Goal: Task Accomplishment & Management: Manage account settings

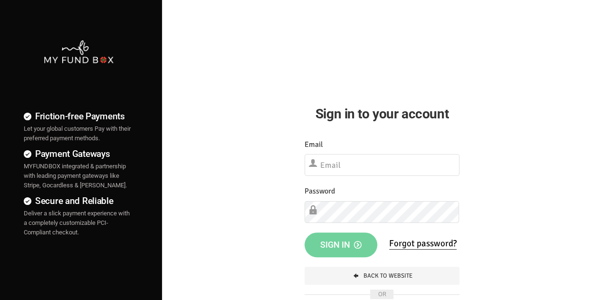
click at [334, 153] on div "Email Please Fill out this field" at bounding box center [381, 158] width 155 height 38
click at [351, 171] on input "text" at bounding box center [381, 165] width 155 height 22
paste input "[EMAIL_ADDRESS][DOMAIN_NAME]"
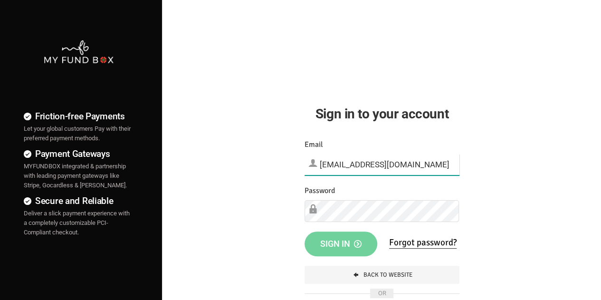
type input "[EMAIL_ADDRESS][DOMAIN_NAME]"
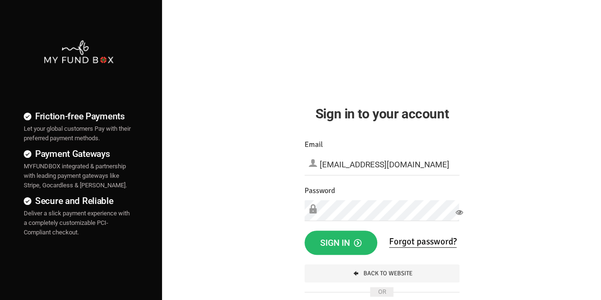
click at [542, 187] on div "Friction-free Payments Let your global customers Pay with their preferred payme…" at bounding box center [300, 243] width 610 height 487
click at [352, 245] on span "Sign in" at bounding box center [340, 243] width 41 height 10
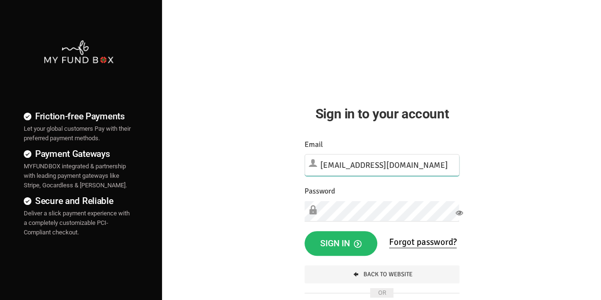
click at [450, 169] on input "[EMAIL_ADDRESS][DOMAIN_NAME]" at bounding box center [381, 165] width 155 height 22
click at [488, 175] on div "Friction-free Payments Let your global customers Pay with their preferred payme…" at bounding box center [300, 243] width 610 height 487
click at [344, 243] on span "Sign in" at bounding box center [340, 243] width 41 height 10
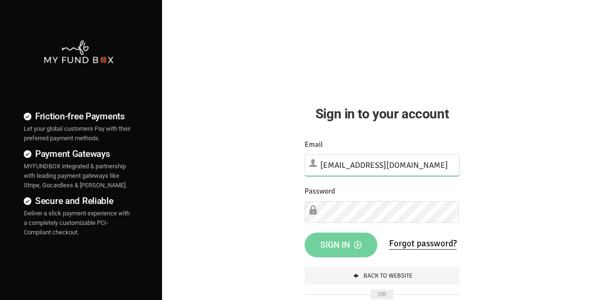
click at [448, 167] on body "Login failed Grow your Subscription Billing with MYFUNDBOX Friction-free Paymen…" at bounding box center [300, 243] width 601 height 487
click at [481, 197] on div "Friction-free Payments Let your global customers Pay with their preferred payme…" at bounding box center [300, 243] width 610 height 487
click at [342, 169] on input "[EMAIL_ADDRESS][DOMAIN_NAME]" at bounding box center [381, 165] width 155 height 22
click at [284, 213] on div "Friction-free Payments Let your global customers Pay with their preferred payme…" at bounding box center [300, 243] width 610 height 487
click at [451, 166] on input "[EMAIL_ADDRESS][DOMAIN_NAME]" at bounding box center [381, 165] width 155 height 22
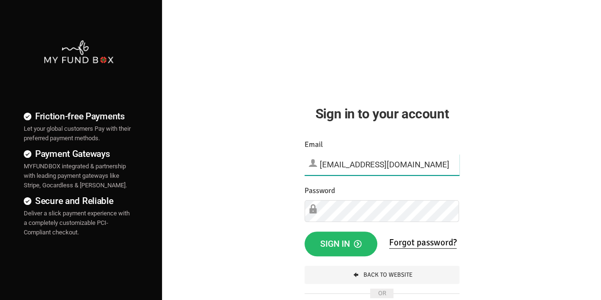
paste input "w52trrmo"
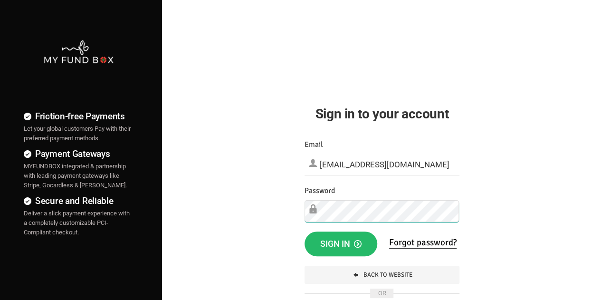
click at [288, 207] on div "Friction-free Payments Let your global customers Pay with their preferred payme…" at bounding box center [300, 243] width 610 height 487
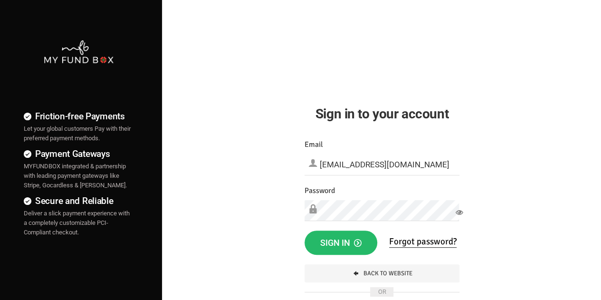
click at [480, 188] on div "Friction-free Payments Let your global customers Pay with their preferred payme…" at bounding box center [300, 243] width 610 height 487
drag, startPoint x: 338, startPoint y: 163, endPoint x: 299, endPoint y: 163, distance: 38.5
click at [299, 163] on div "Something Went Wrong.Please close the browser and open again Your Donation info…" at bounding box center [382, 234] width 174 height 210
click at [323, 164] on input "[EMAIL_ADDRESS][DOMAIN_NAME]" at bounding box center [381, 164] width 155 height 21
click at [330, 164] on input "[EMAIL_ADDRESS][DOMAIN_NAME]" at bounding box center [381, 164] width 155 height 21
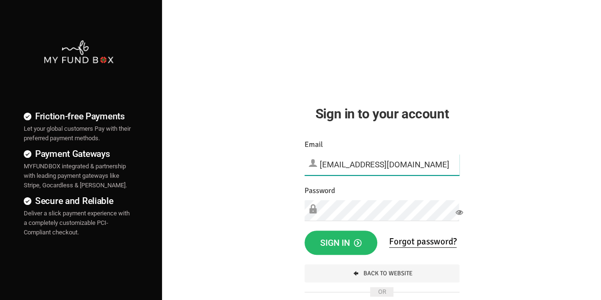
click at [330, 164] on input "[EMAIL_ADDRESS][DOMAIN_NAME]" at bounding box center [381, 164] width 155 height 21
click at [531, 127] on div "Friction-free Payments Let your global customers Pay with their preferred payme…" at bounding box center [300, 243] width 610 height 487
click at [343, 239] on span "Sign in" at bounding box center [340, 243] width 41 height 10
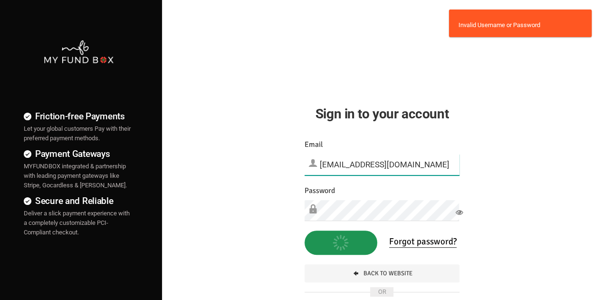
click at [345, 157] on input "info@teebahfoundation.org" at bounding box center [381, 164] width 155 height 21
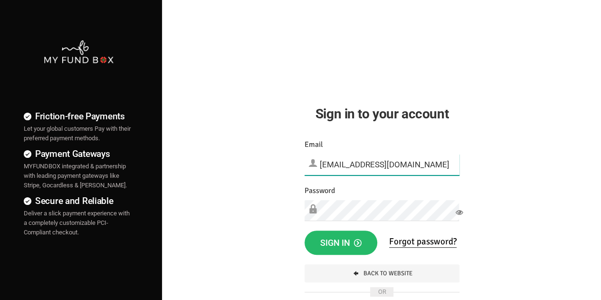
drag, startPoint x: 399, startPoint y: 164, endPoint x: 291, endPoint y: 163, distance: 108.8
click at [291, 163] on div "Sign in to your account Something Went Wrong.Please close the browser and open …" at bounding box center [381, 169] width 183 height 339
paste input "Hend.hechmi"
drag, startPoint x: 324, startPoint y: 165, endPoint x: 312, endPoint y: 165, distance: 12.4
click at [312, 165] on div "Email Hend.hechmi@teebahfoundation.org Please Fill out this field" at bounding box center [381, 157] width 155 height 37
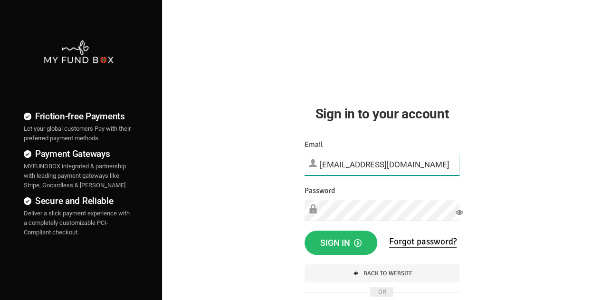
type input "hend.hechmi@teebahfoundation.org"
click at [353, 249] on button "Sign in" at bounding box center [340, 242] width 73 height 25
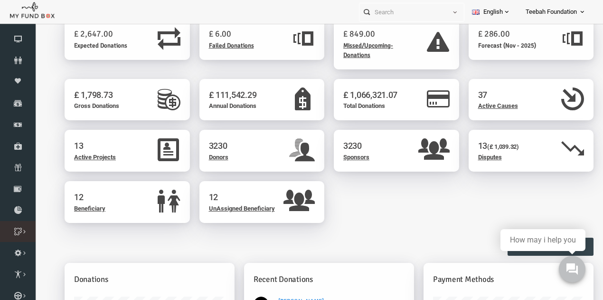
scroll to position [31, 0]
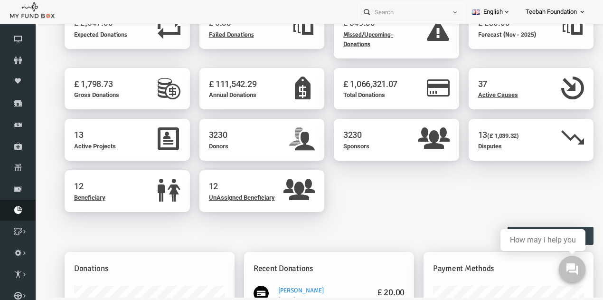
click at [0, 0] on span "Download Report" at bounding box center [0, 0] width 0 height 0
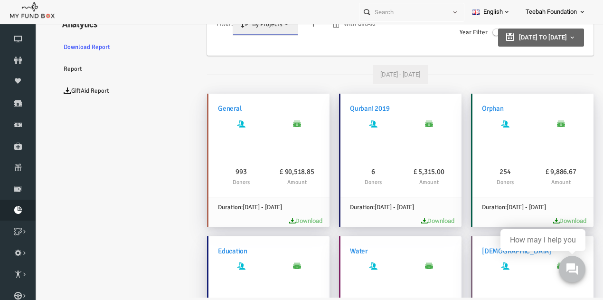
scroll to position [0, 0]
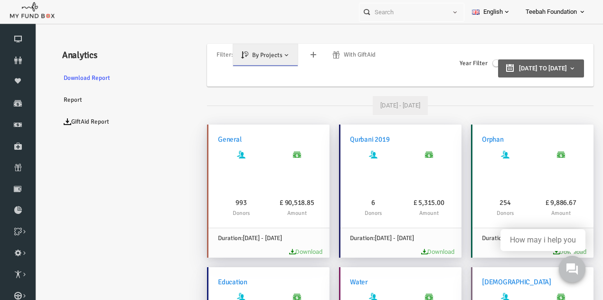
type input "01-01-2020"
type input "10-09-2026"
click at [507, 68] on span "01-01-2020 to 10-09-2026" at bounding box center [531, 68] width 48 height 7
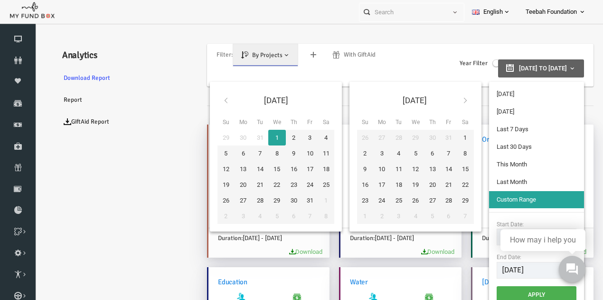
type input "09-10-2025"
type input "08-10-2025"
type input "03-10-2025"
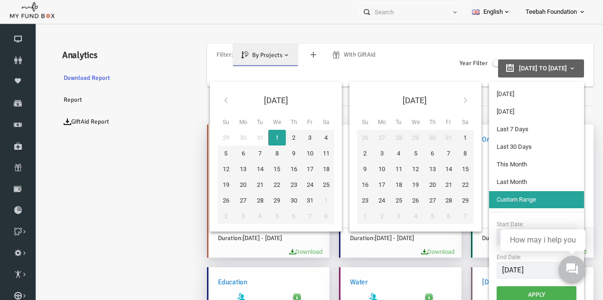
type input "09-10-2025"
type input "10-09-2025"
type input "09-10-2025"
type input "01-10-2025"
type input "31-10-2025"
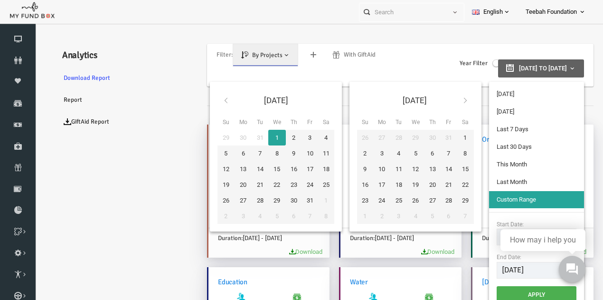
type input "10-09-2025"
type input "09-10-2025"
click at [516, 147] on li "Last 30 Days" at bounding box center [524, 146] width 95 height 17
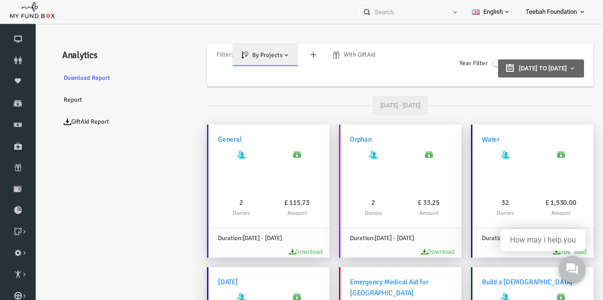
drag, startPoint x: 586, startPoint y: 86, endPoint x: 586, endPoint y: 135, distance: 49.9
click at [591, 142] on html "Donor Not Found Beneficiary Not Found Partner Not Found!!!! Please Fill out thi…" at bounding box center [313, 179] width 558 height 300
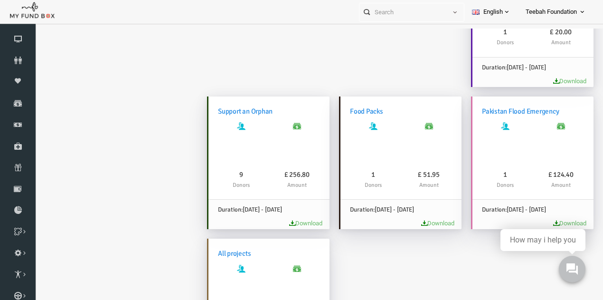
scroll to position [516, 0]
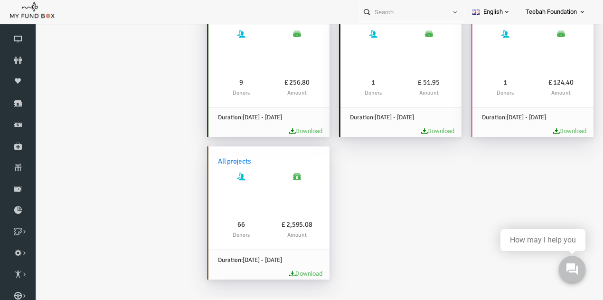
click at [291, 273] on link "Download" at bounding box center [293, 273] width 33 height 7
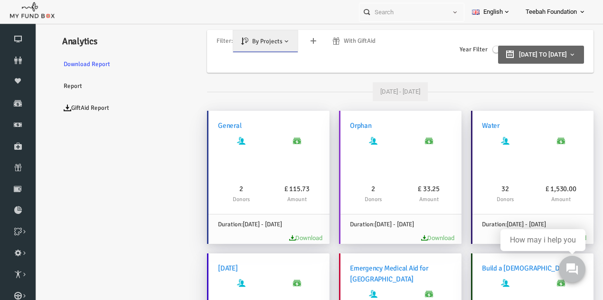
scroll to position [0, 0]
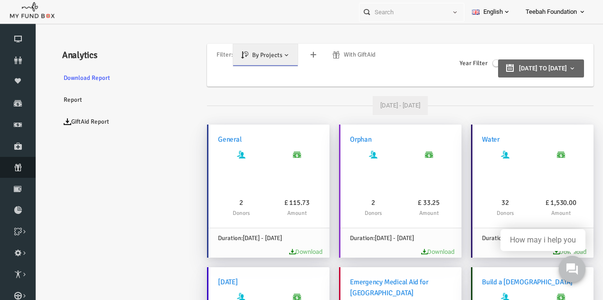
click at [17, 172] on link "Subscription" at bounding box center [18, 167] width 36 height 21
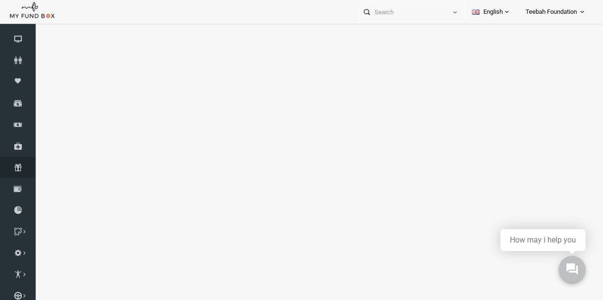
select select "100"
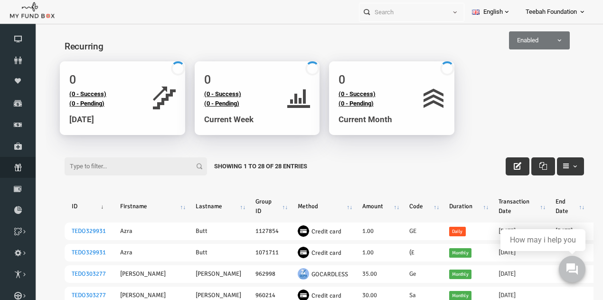
scroll to position [95, 0]
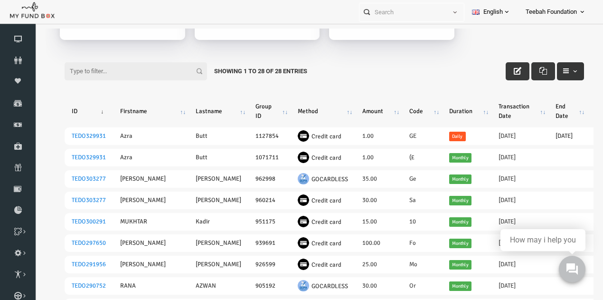
click at [562, 74] on button "button" at bounding box center [558, 71] width 27 height 18
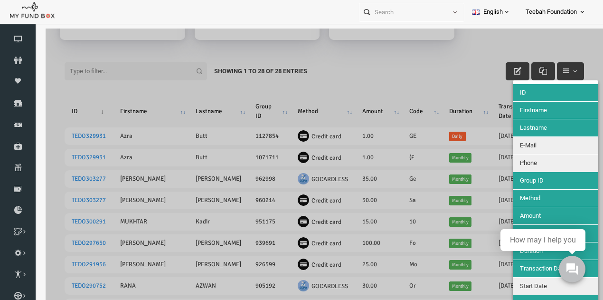
click at [579, 65] on div at bounding box center [313, 179] width 558 height 300
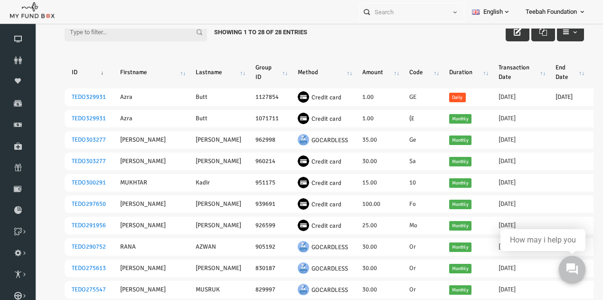
scroll to position [137, 0]
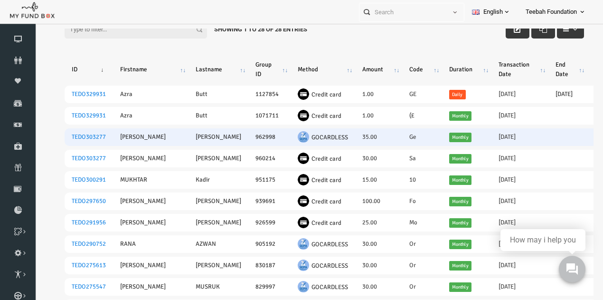
click at [85, 132] on td "TEDO303277" at bounding box center [77, 137] width 48 height 18
click at [85, 137] on link "TEDO303277" at bounding box center [77, 137] width 34 height 8
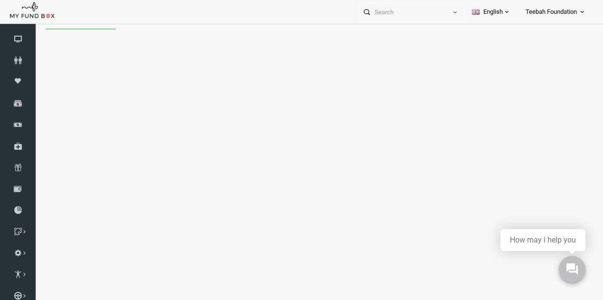
scroll to position [0, 0]
select select "100"
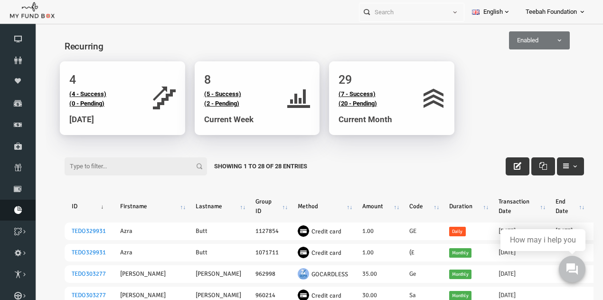
click at [17, 208] on icon at bounding box center [18, 210] width 36 height 8
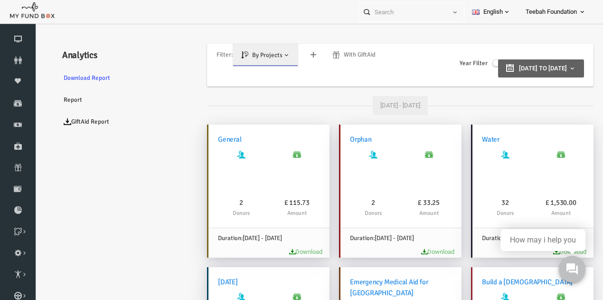
type input "10-09-2025"
type input "09-10-2025"
click at [527, 65] on span "10-09-2025 to 09-10-2025" at bounding box center [531, 68] width 48 height 7
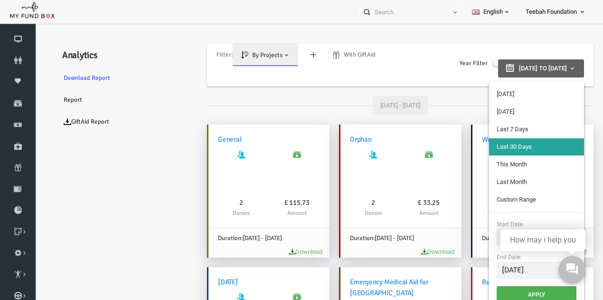
type input "08-10-2025"
type input "03-10-2025"
type input "09-10-2025"
type input "01-10-2025"
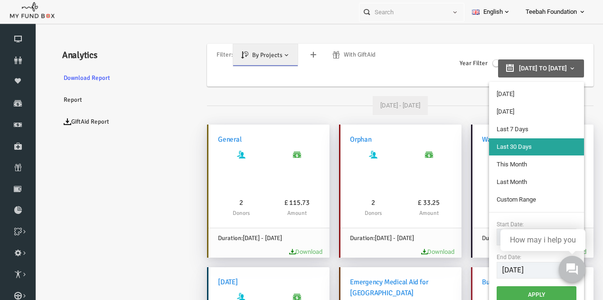
type input "31-10-2025"
type input "01-09-2025"
type input "30-09-2025"
type input "10-09-2025"
type input "09-10-2025"
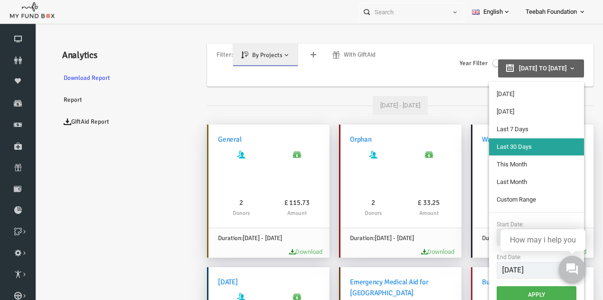
type input "01-09-2025"
type input "30-09-2025"
type input "10-09-2025"
type input "09-10-2025"
type input "01-09-2025"
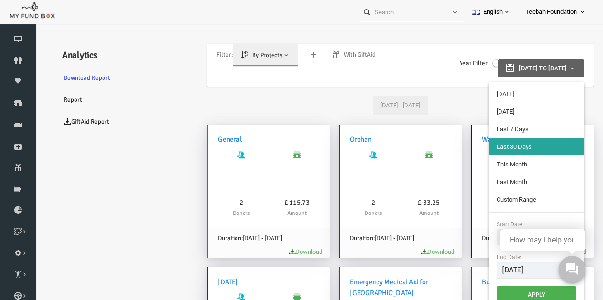
type input "30-09-2025"
type input "01-10-2025"
type input "31-10-2025"
type input "10-09-2025"
type input "09-10-2025"
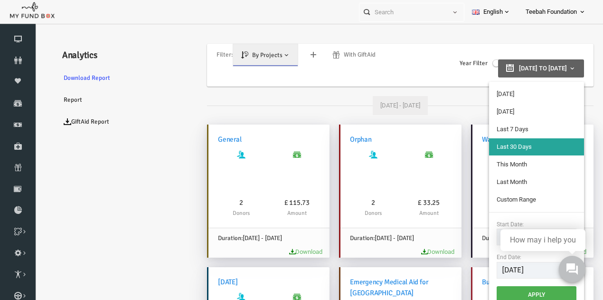
type input "01-10-2025"
type input "31-10-2025"
type input "01-09-2025"
type input "30-09-2025"
type input "10-09-2025"
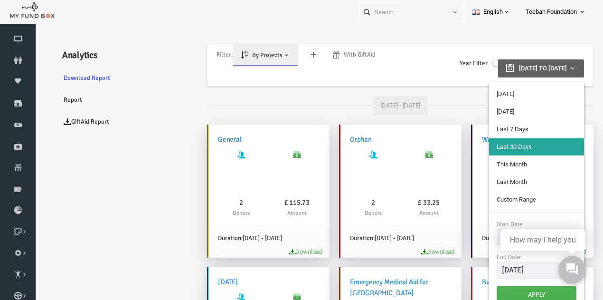
type input "09-10-2025"
click at [574, 266] on use at bounding box center [572, 269] width 12 height 12
drag, startPoint x: 570, startPoint y: 271, endPoint x: 518, endPoint y: 267, distance: 52.4
click at [551, 267] on html "0" at bounding box center [572, 268] width 43 height 43
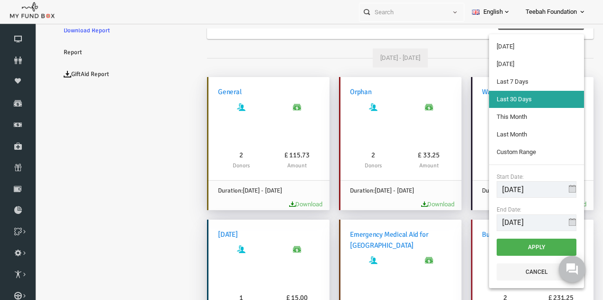
click at [524, 152] on li "Custom Range" at bounding box center [524, 151] width 95 height 17
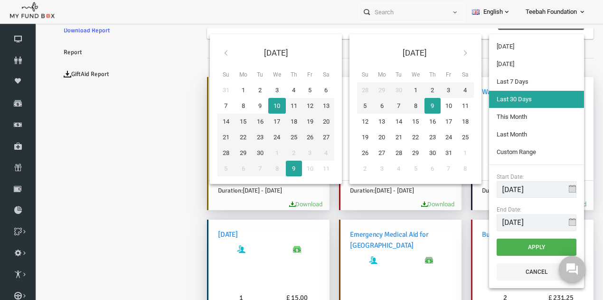
click at [210, 52] on icon at bounding box center [214, 53] width 8 height 8
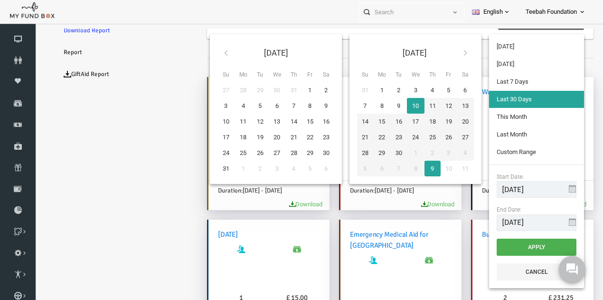
click at [210, 52] on icon at bounding box center [214, 53] width 8 height 8
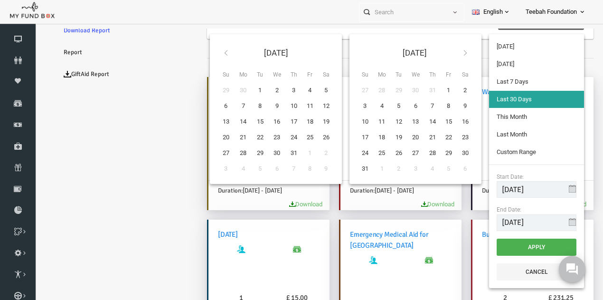
click at [210, 52] on icon at bounding box center [214, 53] width 8 height 8
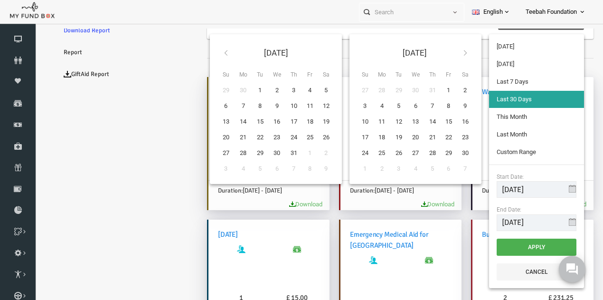
click at [210, 52] on icon at bounding box center [214, 53] width 8 height 8
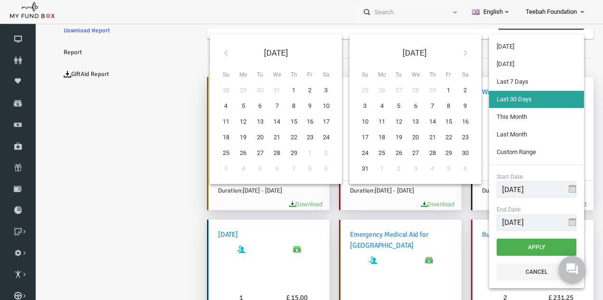
click at [210, 52] on icon at bounding box center [214, 53] width 8 height 8
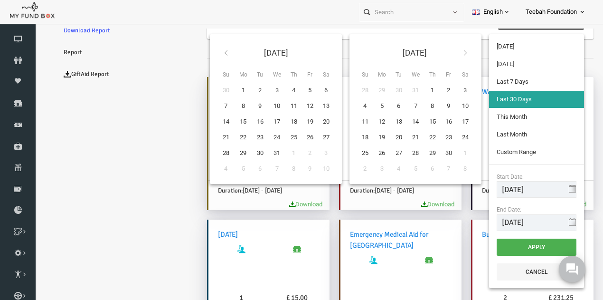
click at [210, 52] on icon at bounding box center [214, 53] width 8 height 8
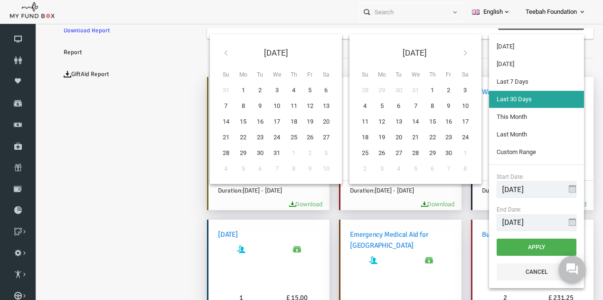
click at [210, 52] on icon at bounding box center [214, 53] width 8 height 8
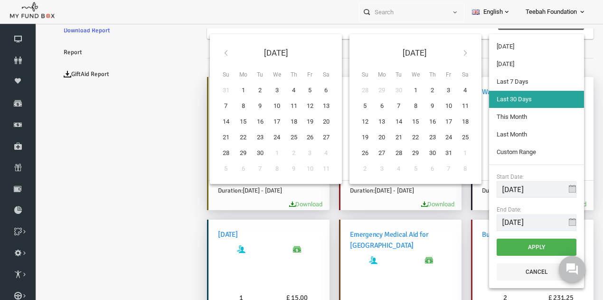
click at [210, 53] on icon at bounding box center [214, 53] width 8 height 8
click at [523, 184] on input "10-09-2025" at bounding box center [525, 189] width 80 height 17
drag, startPoint x: 531, startPoint y: 189, endPoint x: 517, endPoint y: 190, distance: 13.8
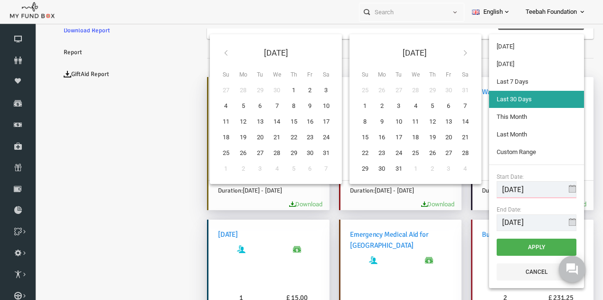
click at [517, 190] on input "10-09-2025" at bounding box center [525, 189] width 80 height 17
click at [554, 169] on div "Start Date: 10-09-2018 End Date: 09-10-2025" at bounding box center [524, 201] width 95 height 74
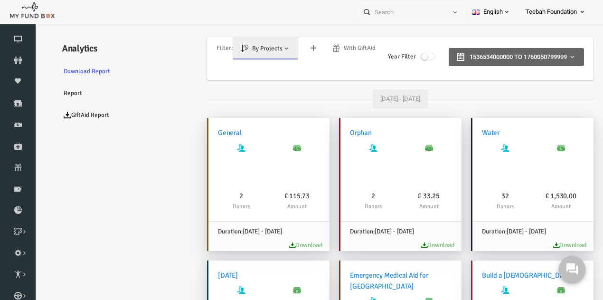
scroll to position [0, 0]
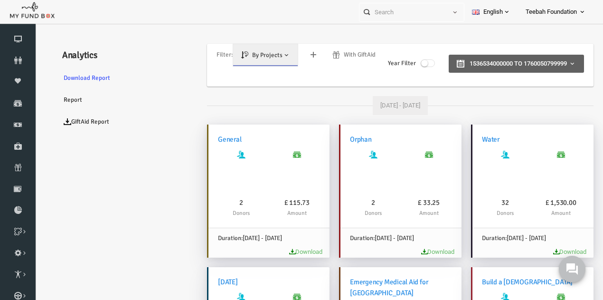
click at [460, 60] on span "1536534000000 to 1760050799999" at bounding box center [506, 63] width 97 height 7
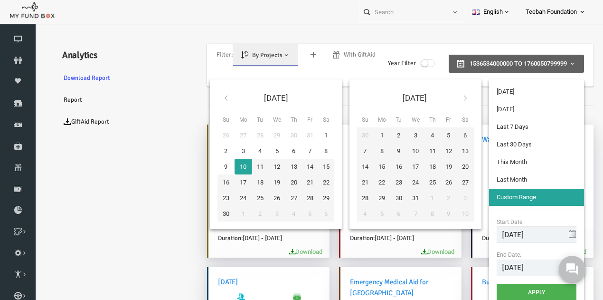
type input "08-10-2025"
type input "03-10-2025"
type input "09-10-2025"
type input "01-10-2025"
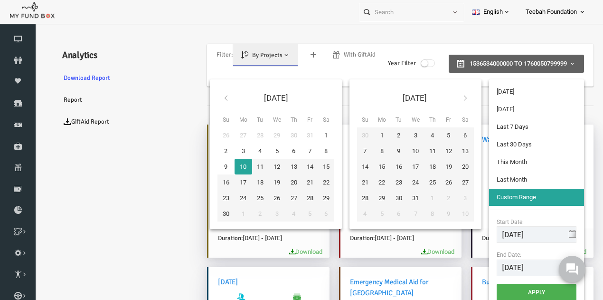
type input "31-10-2025"
type input "01-09-2025"
type input "30-09-2025"
type input "10-09-2018"
type input "09-10-2025"
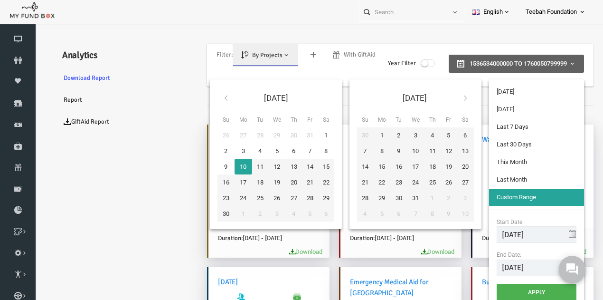
type input "01-09-2025"
type input "30-09-2025"
type input "01-10-2025"
type input "31-10-2025"
type input "10-09-2025"
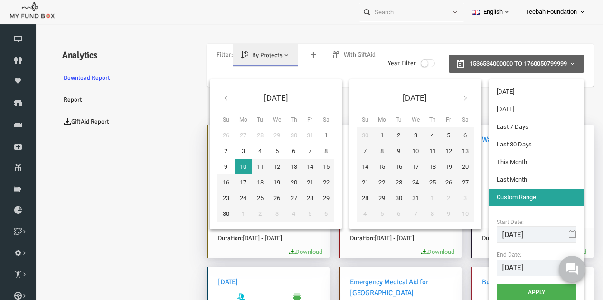
type input "09-10-2025"
type input "01-09-2025"
type input "30-09-2025"
type input "10-09-2018"
type input "09-10-2025"
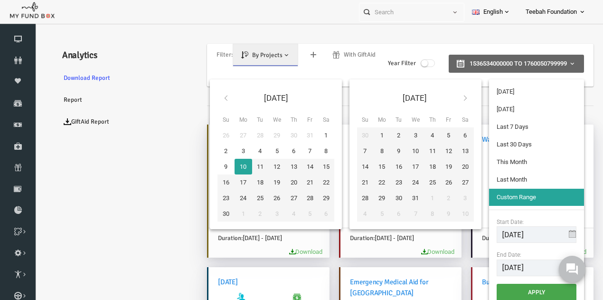
click at [532, 287] on button "Apply" at bounding box center [525, 292] width 80 height 17
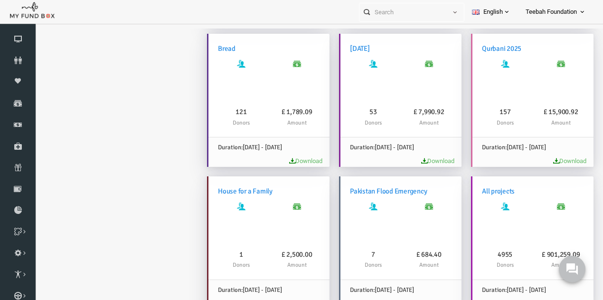
scroll to position [1796, 0]
drag, startPoint x: 589, startPoint y: 57, endPoint x: 54, endPoint y: 64, distance: 534.9
drag, startPoint x: 237, startPoint y: 257, endPoint x: 222, endPoint y: 255, distance: 14.8
click at [470, 255] on h6 "4955" at bounding box center [493, 254] width 46 height 11
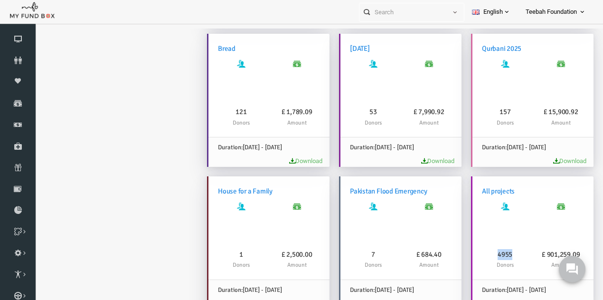
drag, startPoint x: 222, startPoint y: 255, endPoint x: 238, endPoint y: 252, distance: 16.9
click at [470, 252] on h6 "4955" at bounding box center [493, 254] width 46 height 11
click at [470, 239] on p at bounding box center [493, 222] width 46 height 43
drag, startPoint x: 239, startPoint y: 255, endPoint x: 214, endPoint y: 255, distance: 24.7
click at [470, 255] on h6 "4955" at bounding box center [493, 254] width 46 height 11
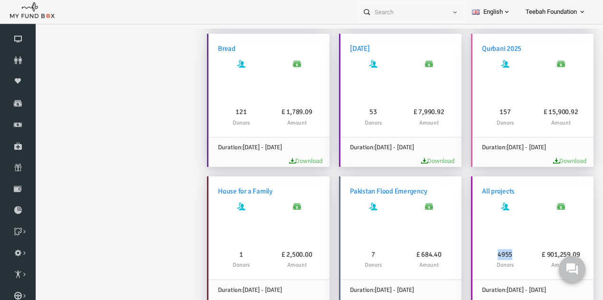
click at [470, 255] on h6 "4955" at bounding box center [493, 254] width 46 height 11
drag, startPoint x: 242, startPoint y: 255, endPoint x: 220, endPoint y: 257, distance: 22.0
click at [470, 257] on h6 "4955" at bounding box center [493, 254] width 46 height 11
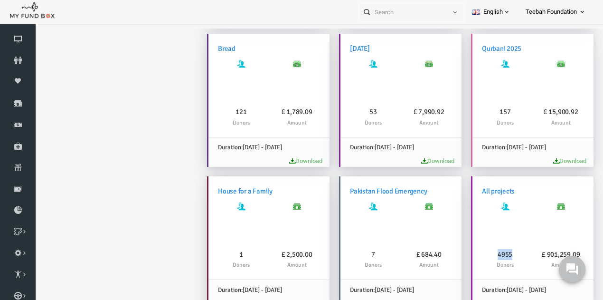
click at [470, 257] on h6 "4955" at bounding box center [493, 254] width 46 height 11
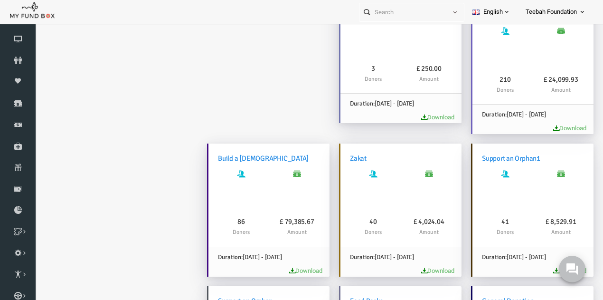
scroll to position [1194, 0]
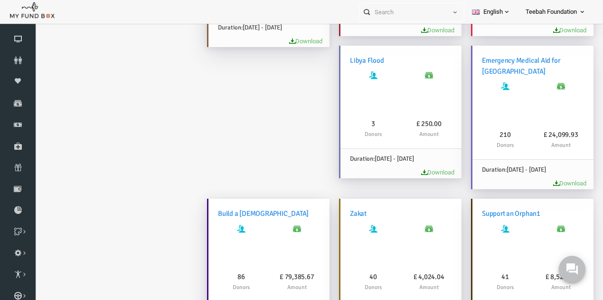
drag, startPoint x: 590, startPoint y: 271, endPoint x: 639, endPoint y: 193, distance: 91.6
